Goal: Transaction & Acquisition: Purchase product/service

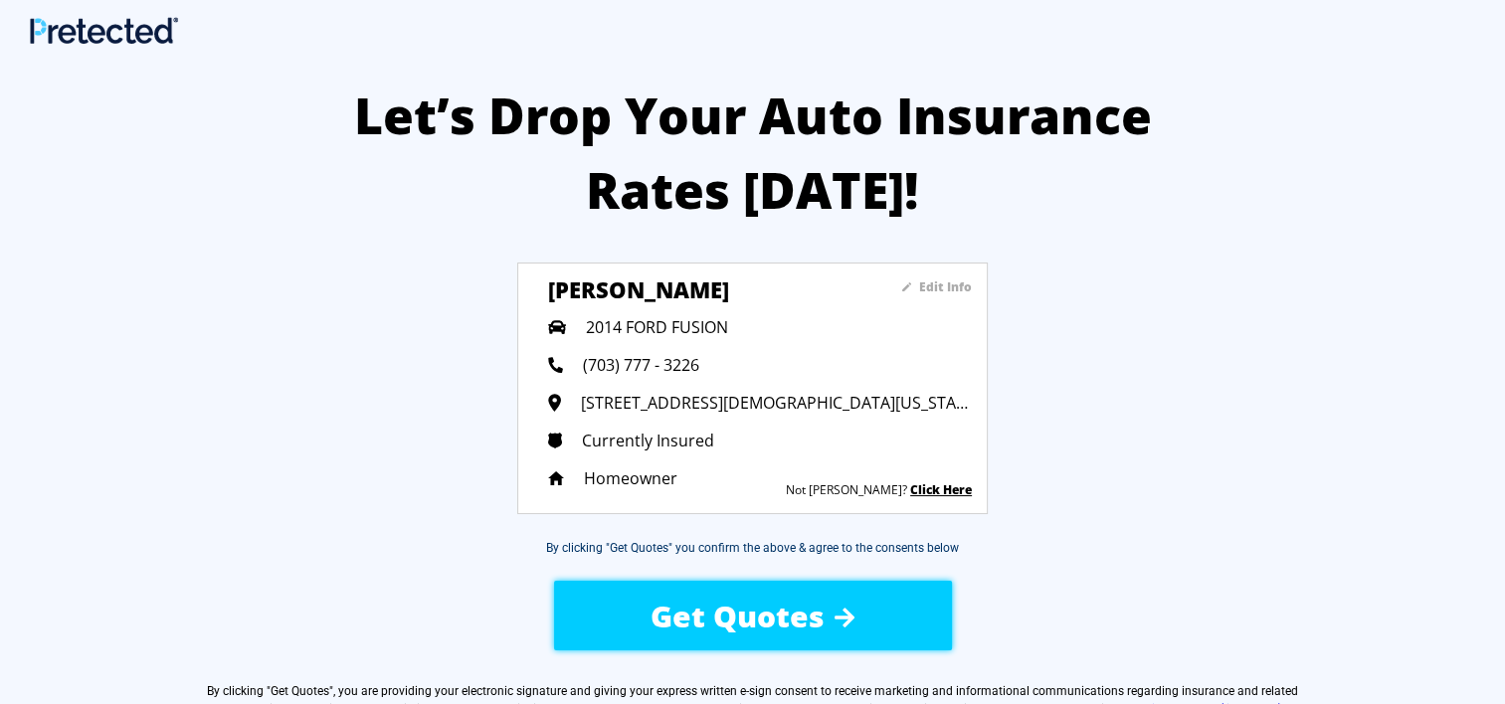
click at [736, 608] on span "Get Quotes" at bounding box center [738, 616] width 174 height 41
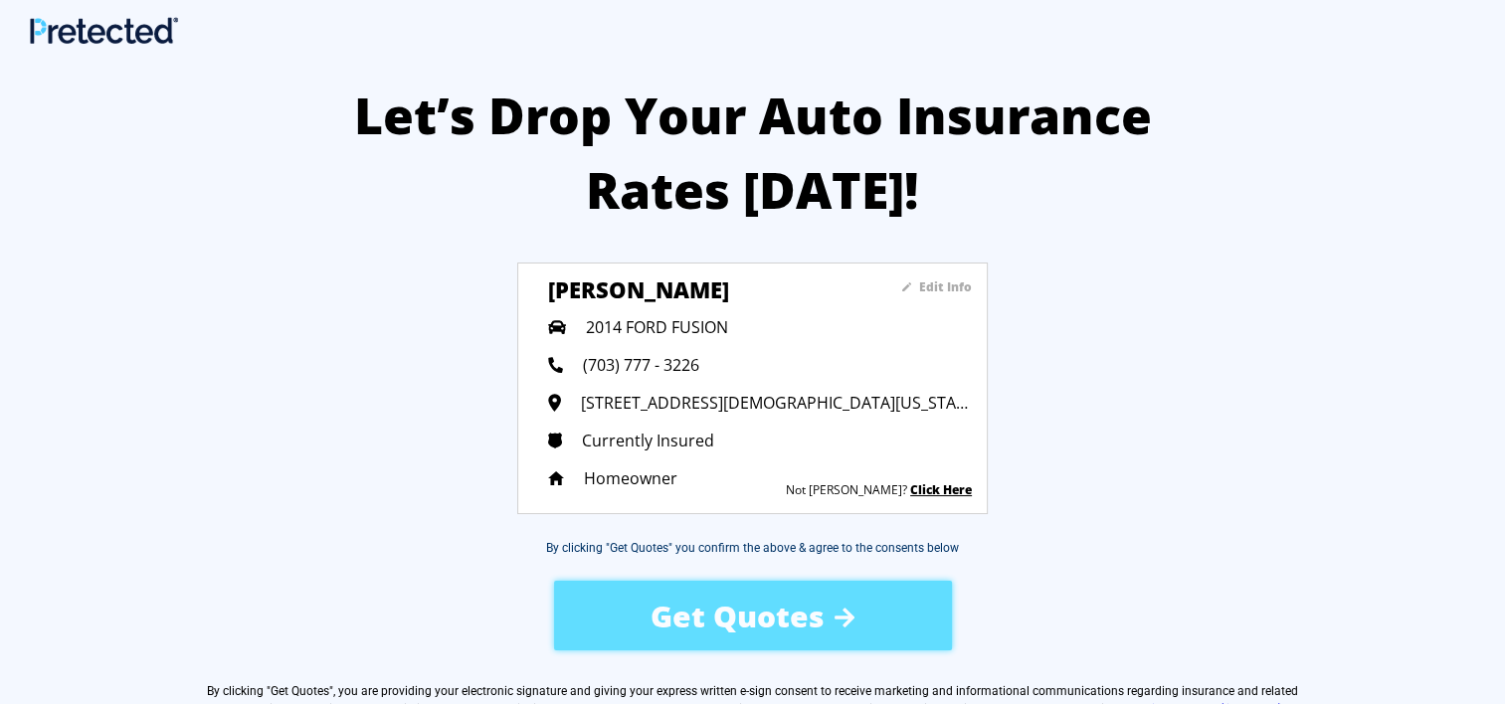
click at [736, 608] on div "Get Quotes" at bounding box center [753, 616] width 398 height 70
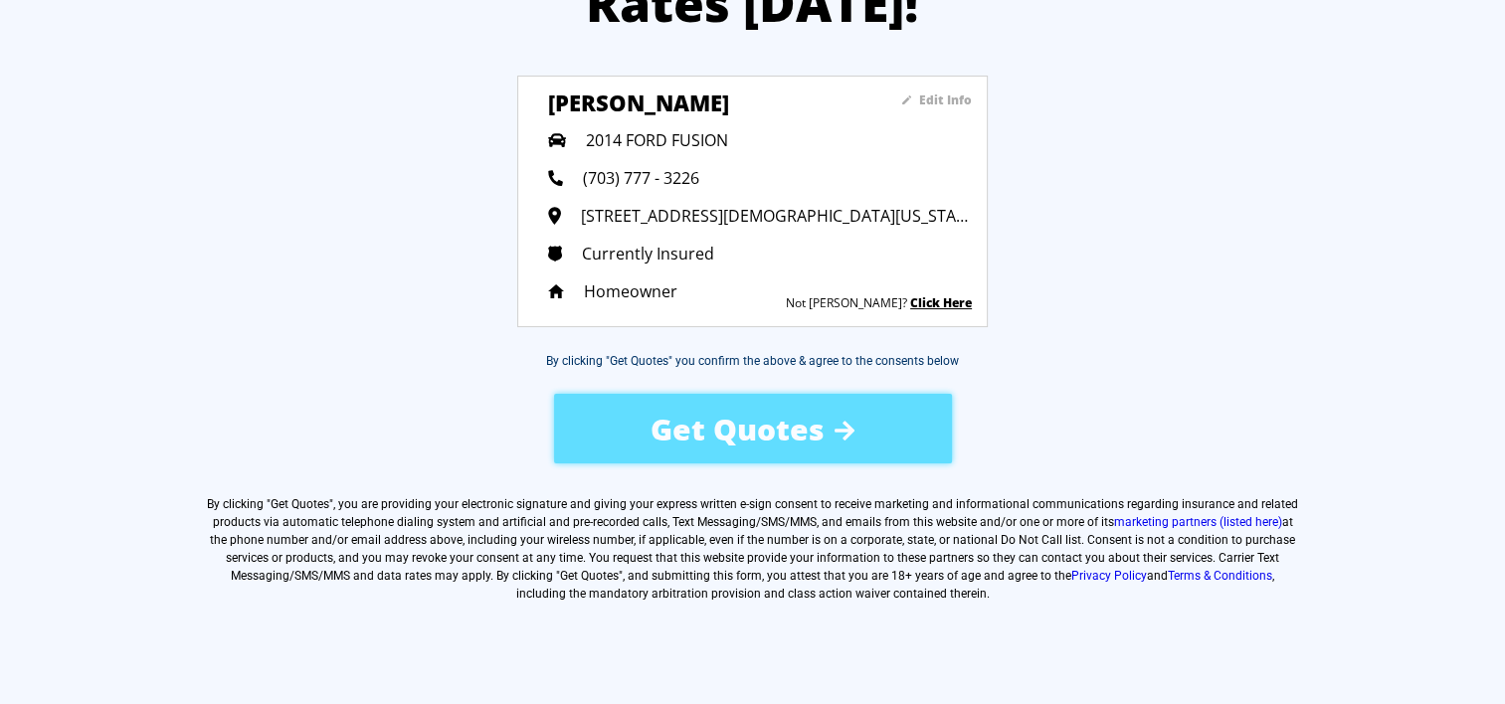
scroll to position [199, 0]
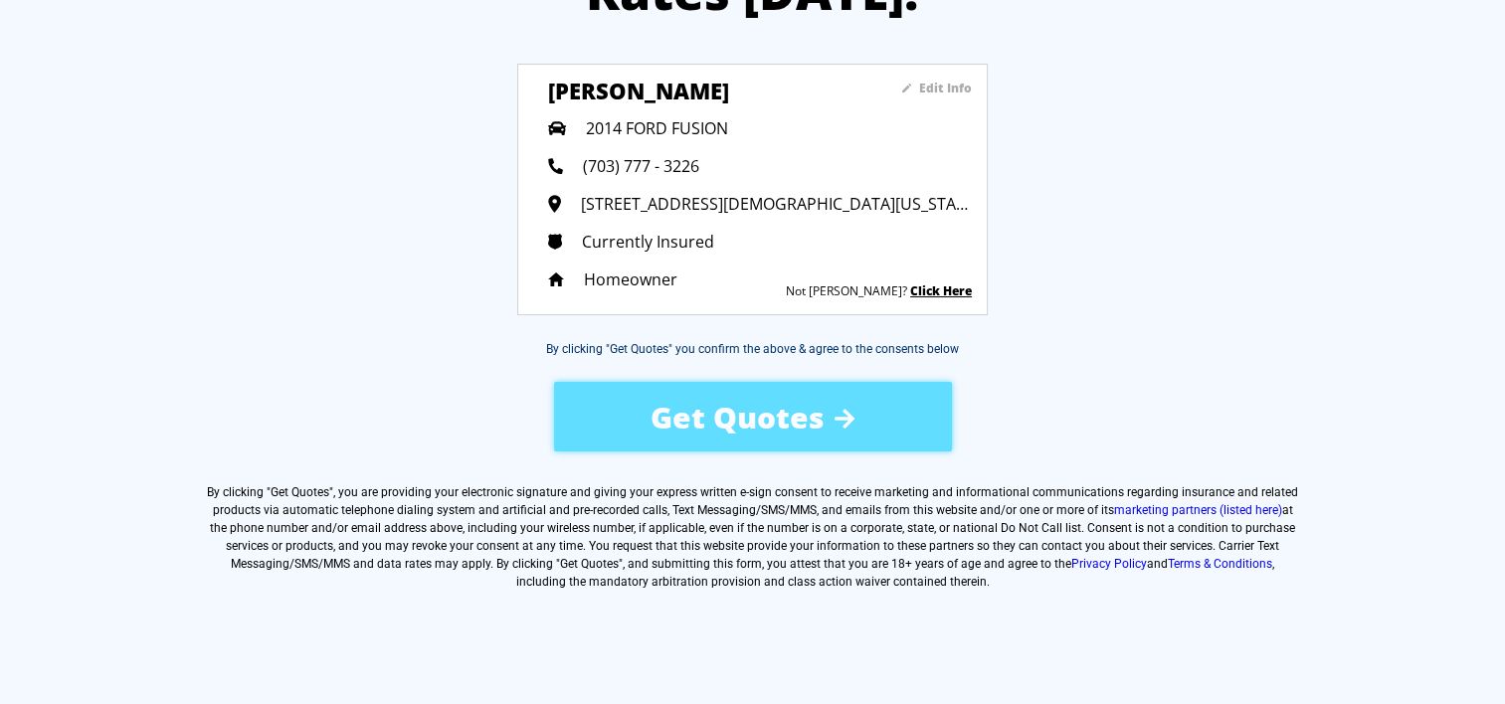
click at [739, 415] on div "Get Quotes" at bounding box center [753, 417] width 398 height 70
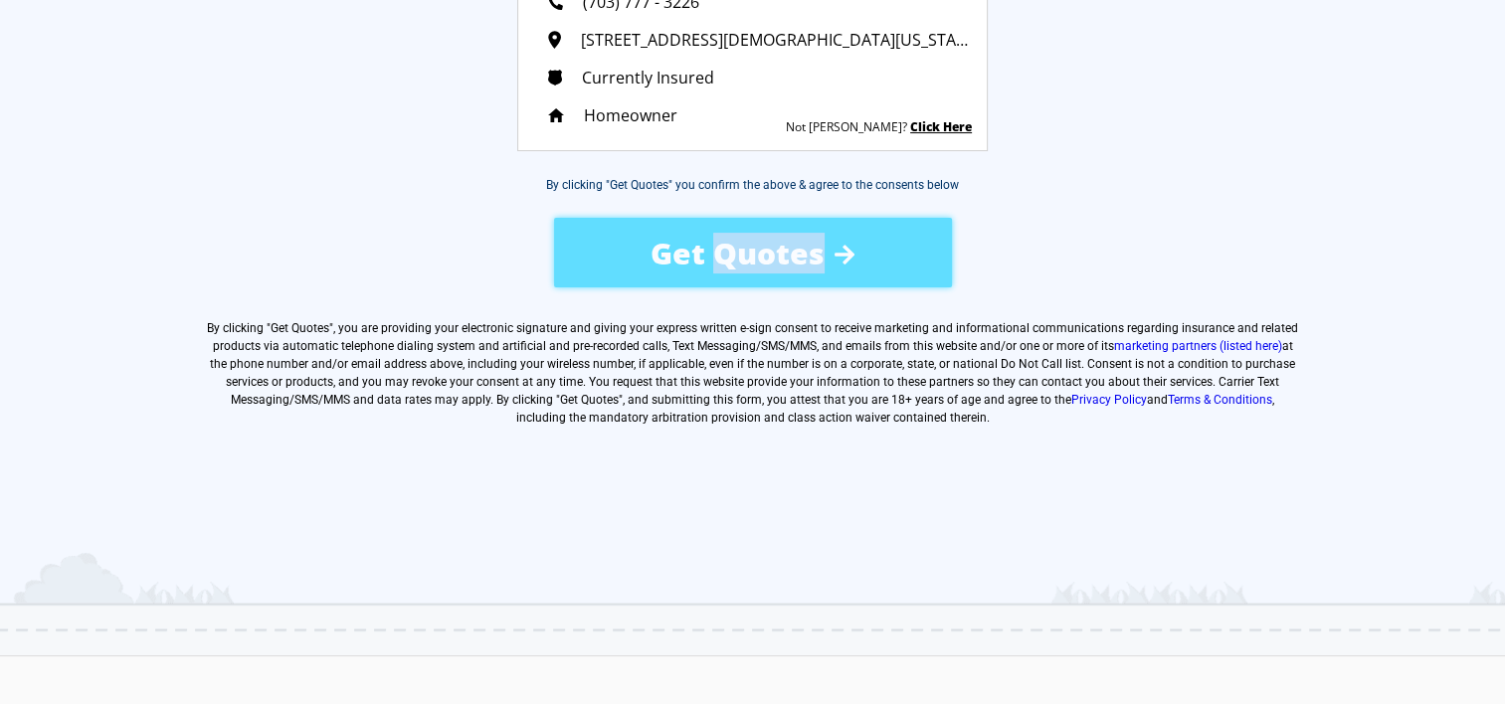
scroll to position [398, 0]
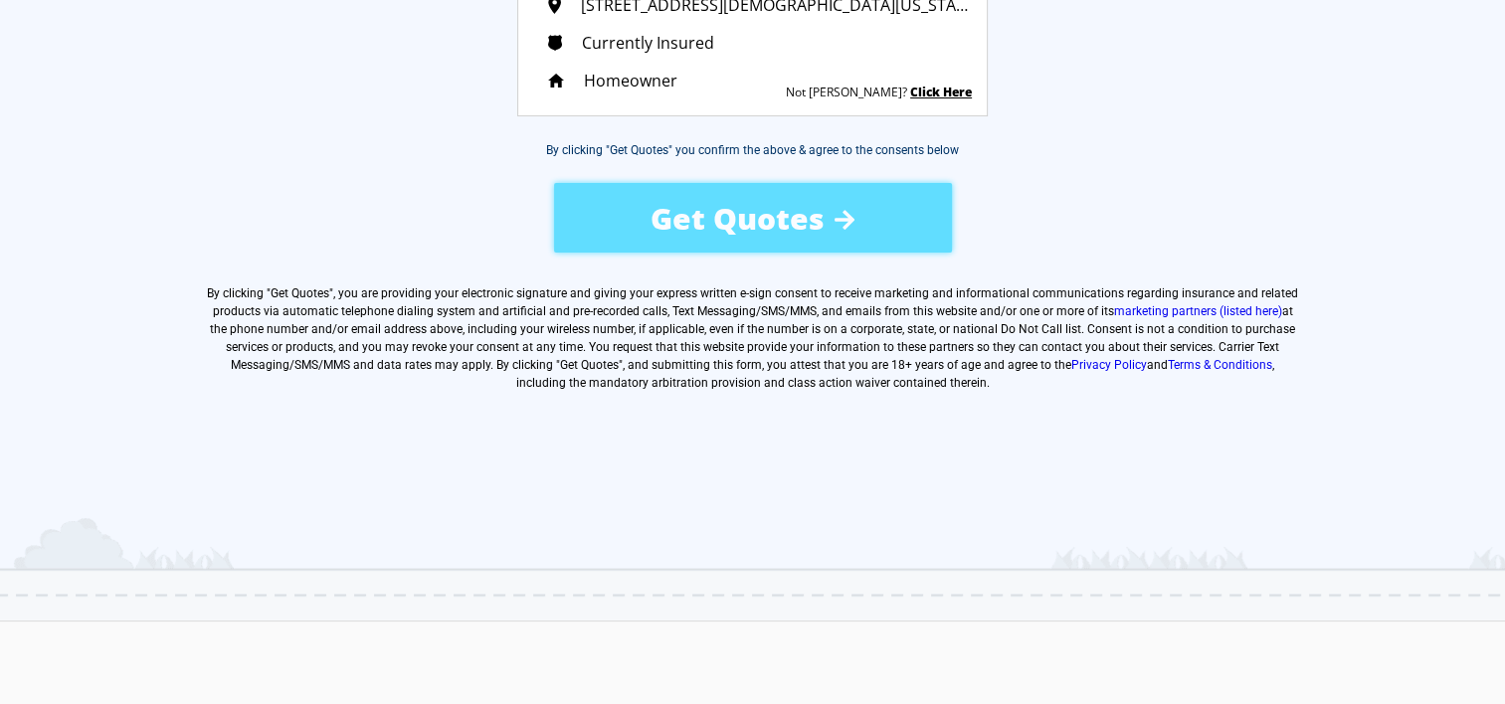
click at [844, 211] on div "Get Quotes" at bounding box center [753, 218] width 398 height 70
click at [843, 211] on div "Get Quotes" at bounding box center [753, 218] width 398 height 70
click at [882, 214] on div "Get Quotes" at bounding box center [753, 218] width 398 height 70
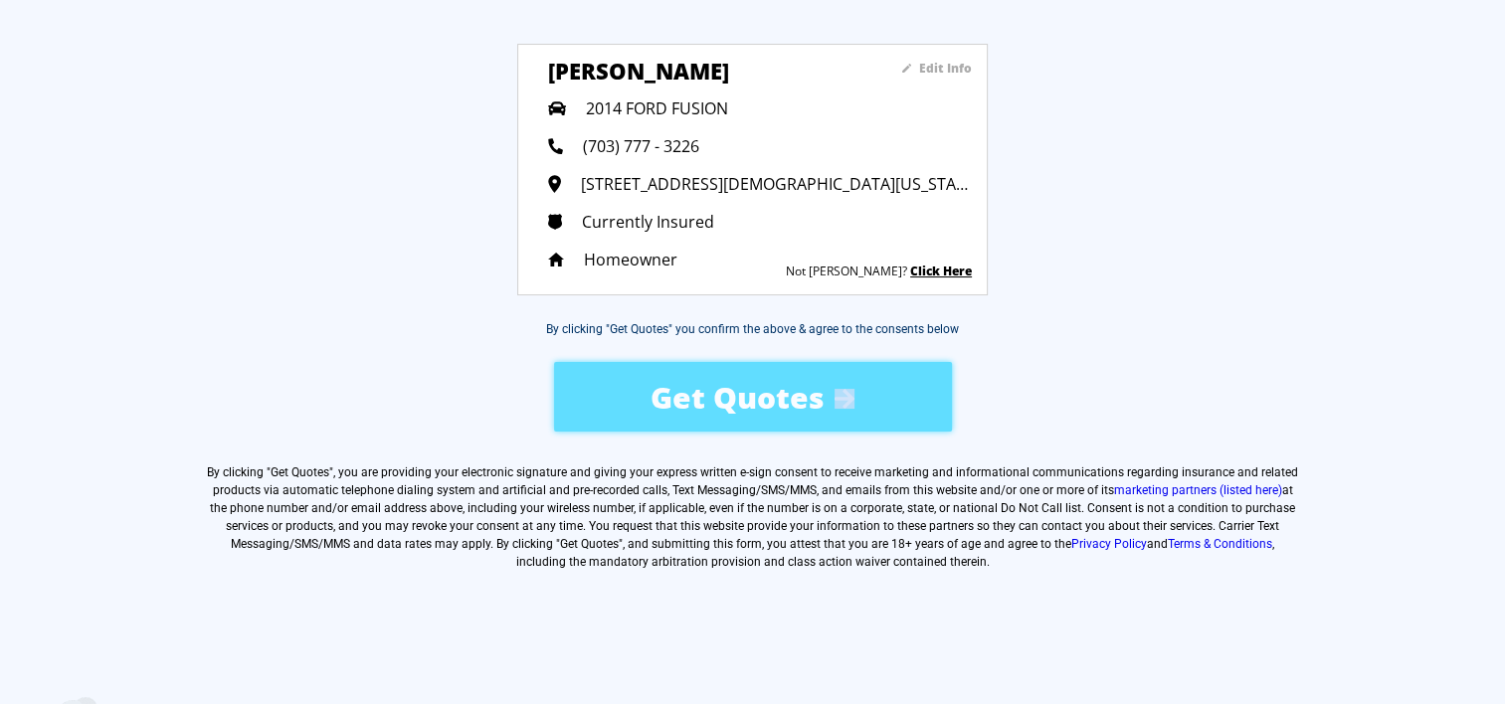
scroll to position [199, 0]
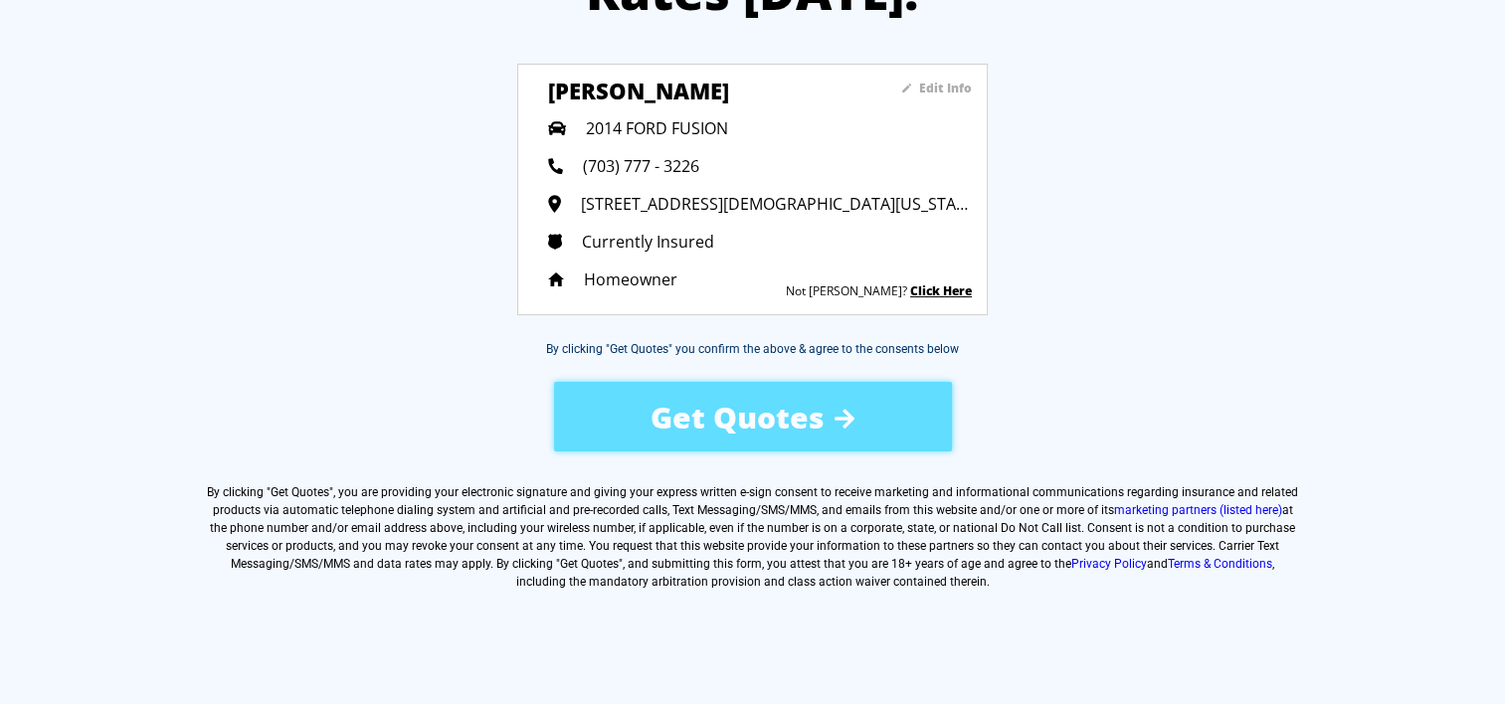
click at [657, 411] on div "Get Quotes" at bounding box center [753, 417] width 398 height 70
